Goal: Information Seeking & Learning: Find specific fact

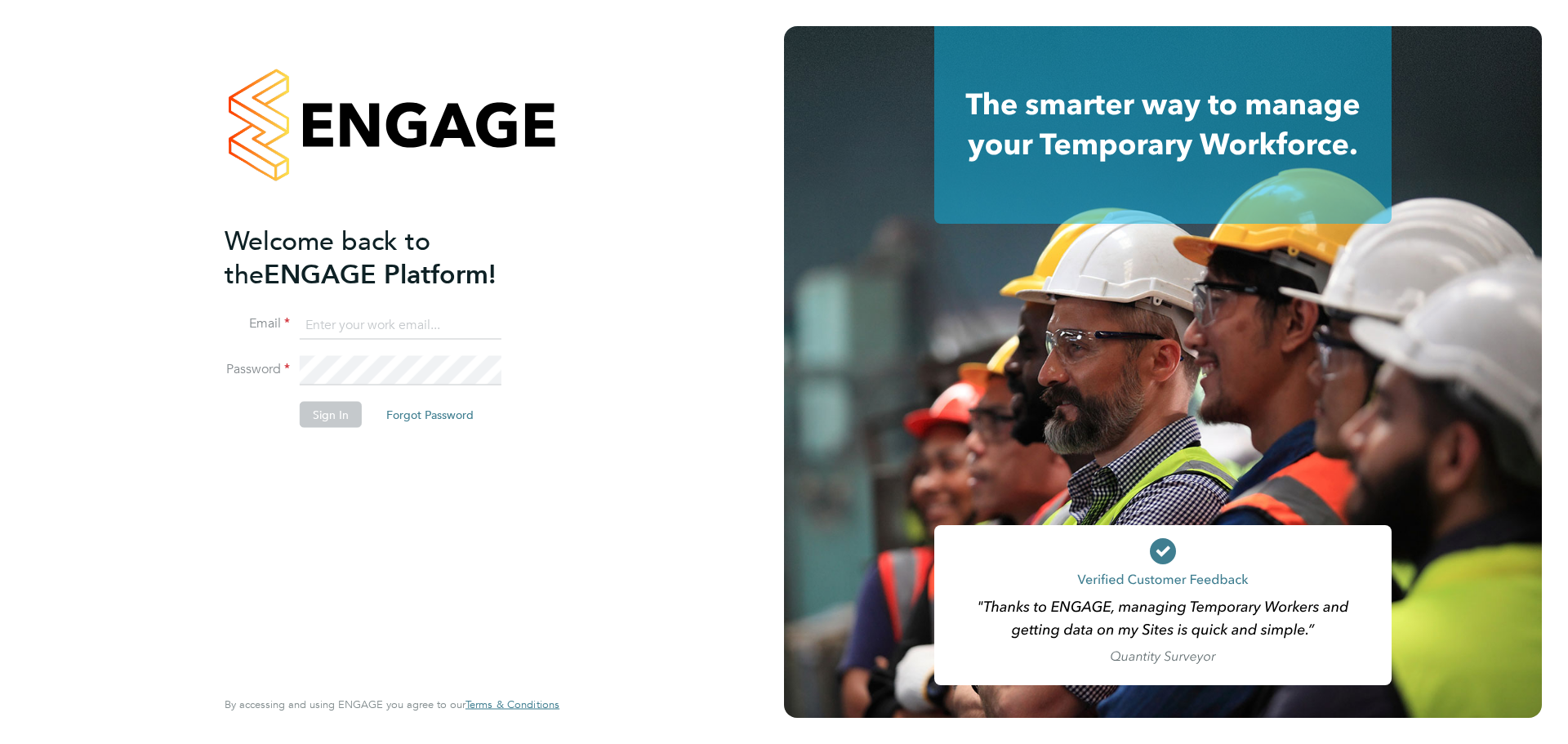
type input "midoffice@randstadcpe.com"
click at [324, 424] on button "Sign In" at bounding box center [331, 414] width 62 height 26
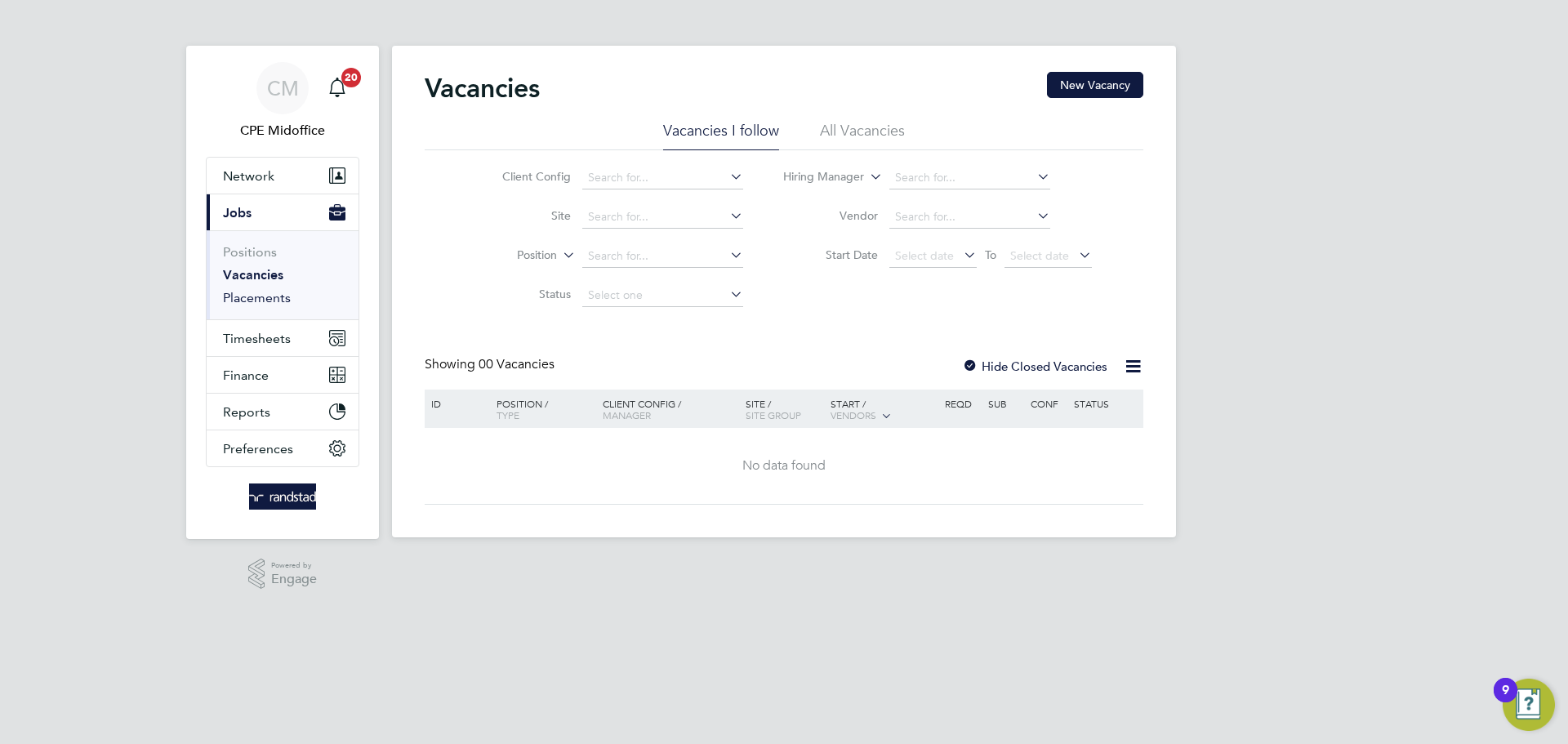
click at [283, 301] on link "Placements" at bounding box center [257, 298] width 68 height 16
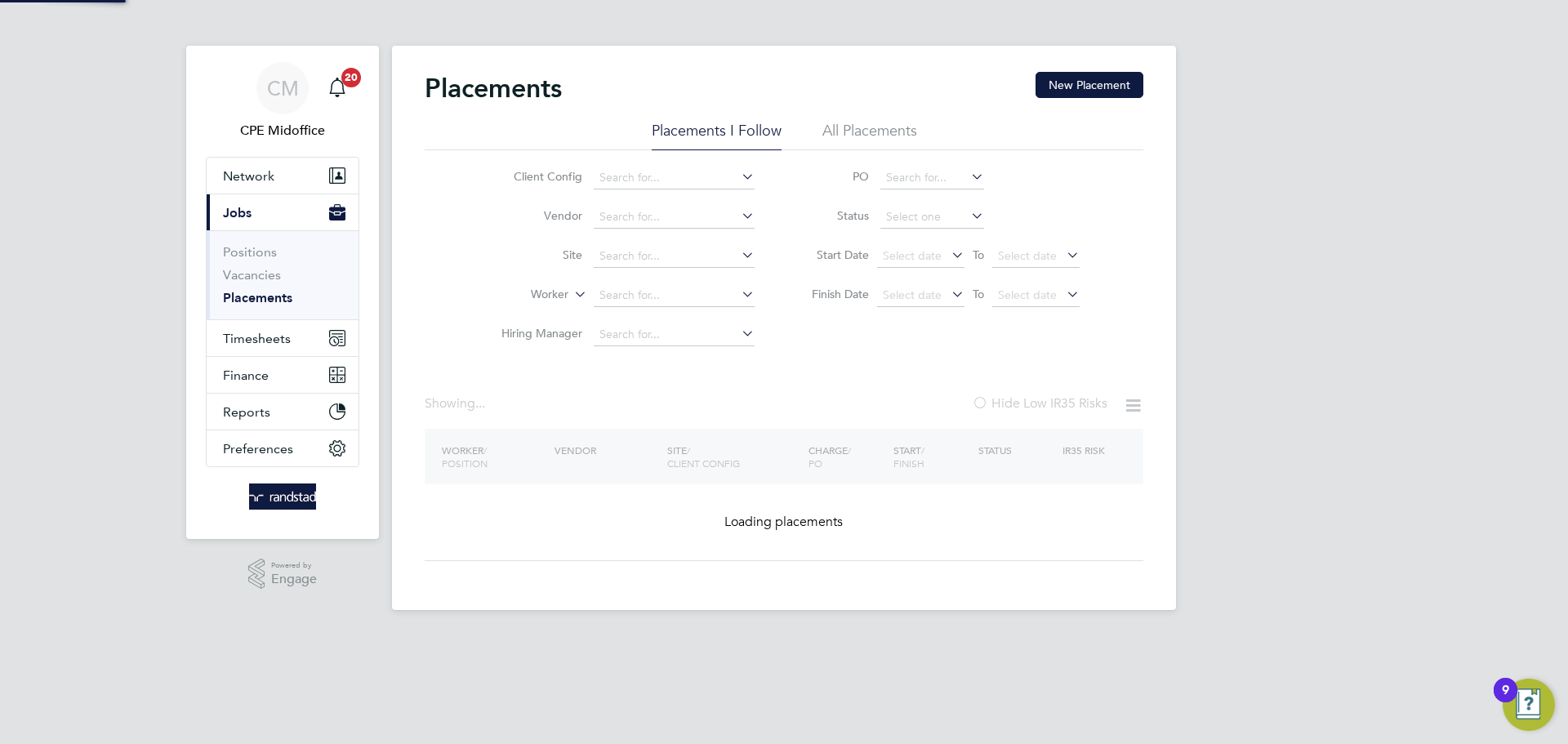
click at [846, 132] on li "All Placements" at bounding box center [869, 136] width 94 height 29
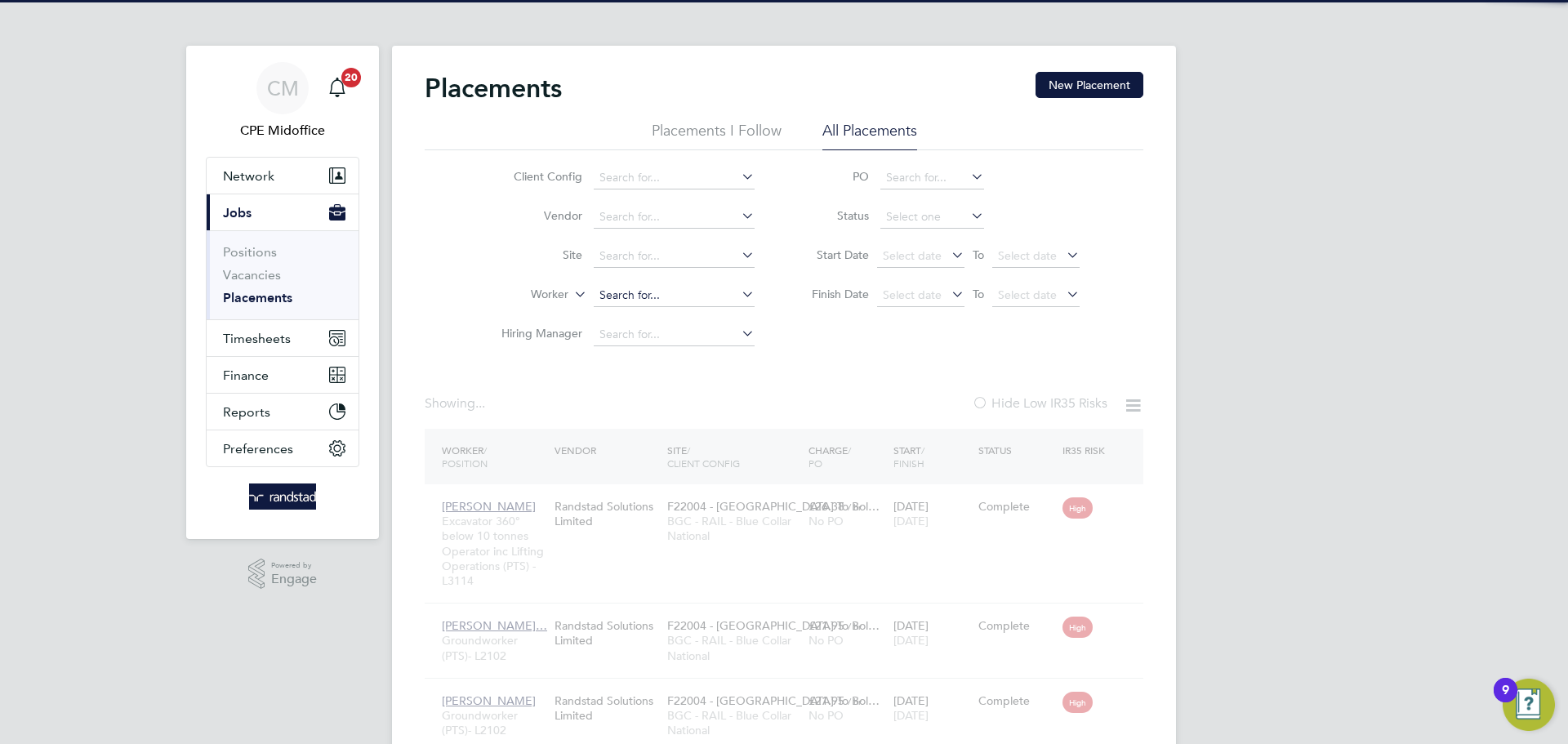
click at [626, 295] on input at bounding box center [674, 295] width 161 height 23
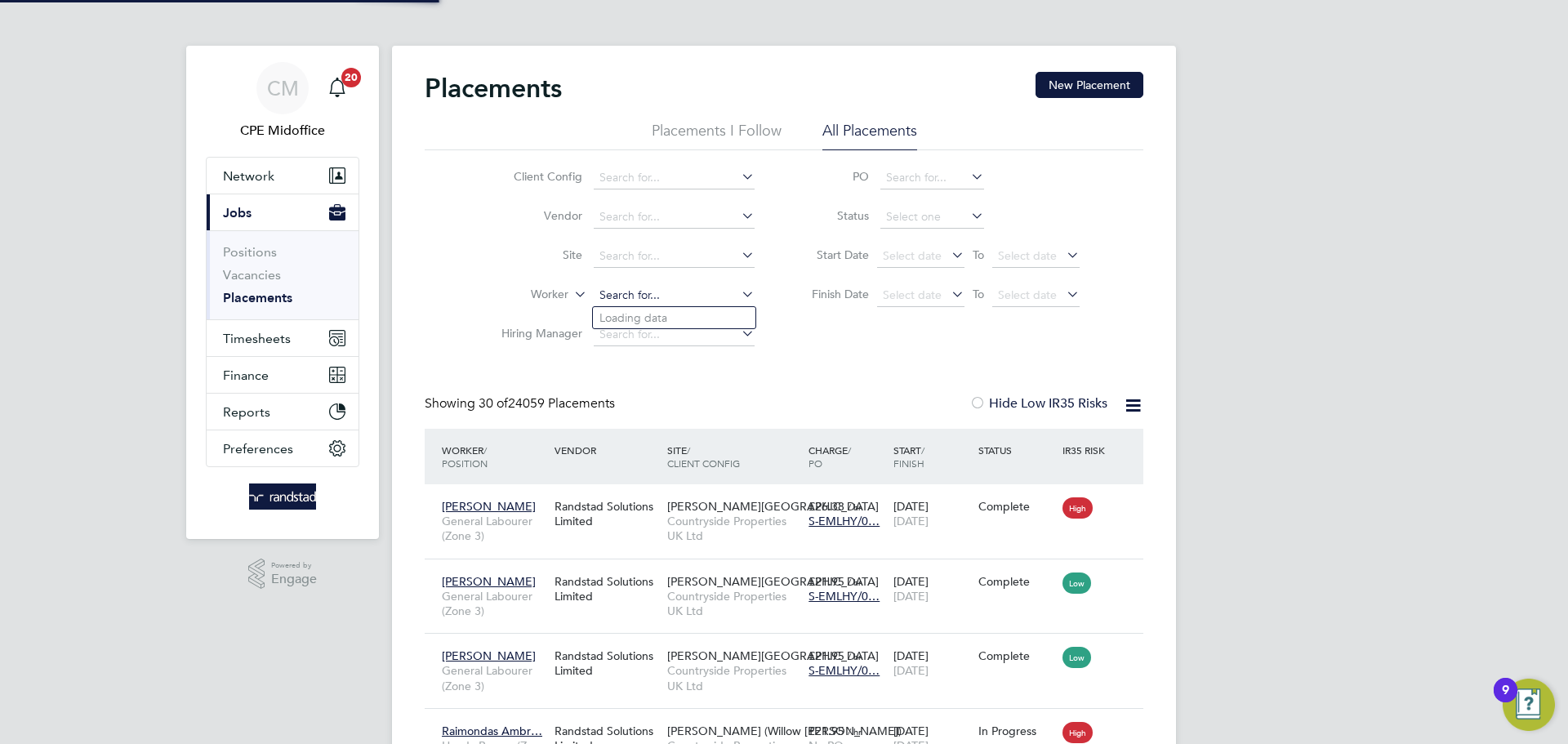
paste input "Remigius Iwumene"
type input "Remigius Iwumene"
click at [640, 311] on b "Remigius" at bounding box center [623, 318] width 49 height 14
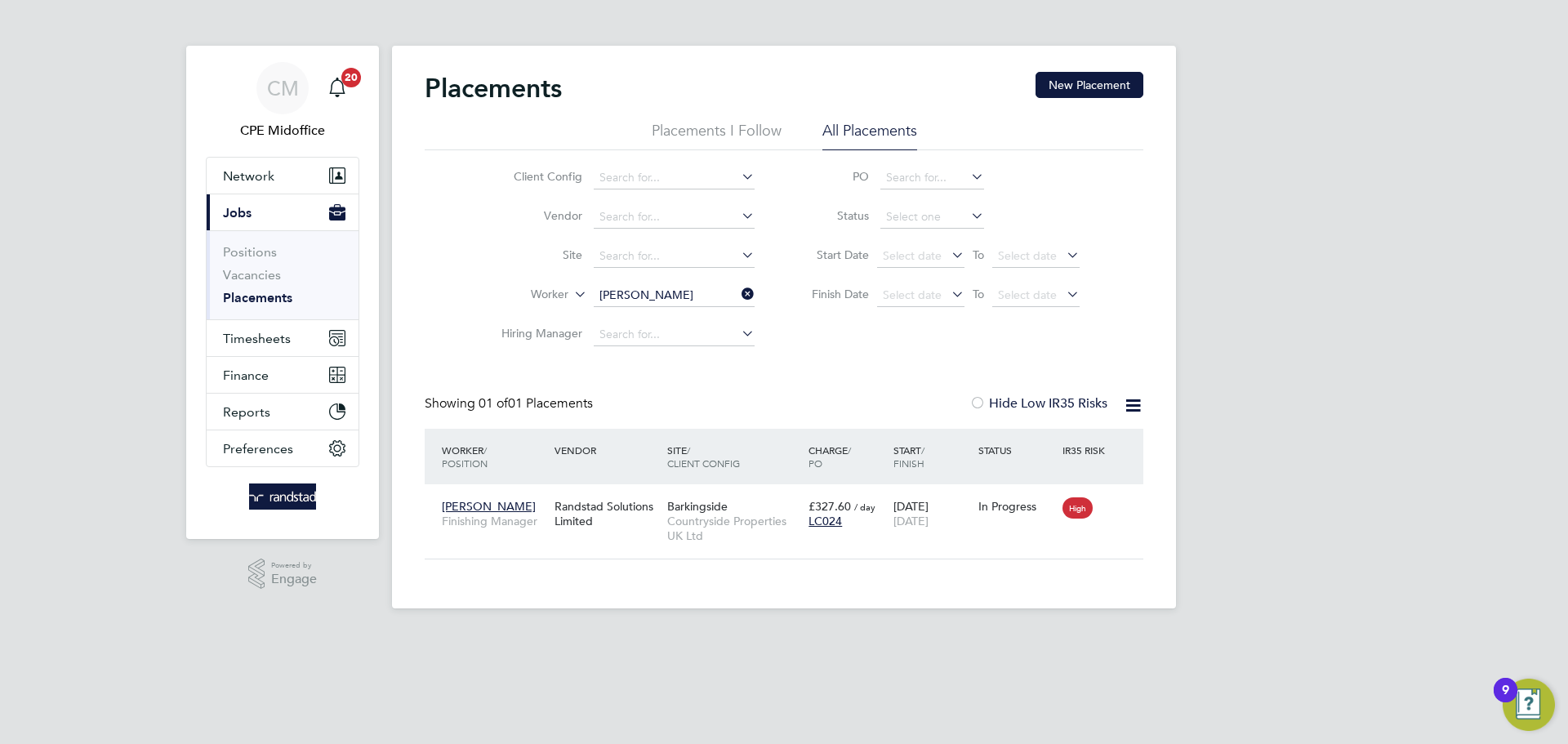
click at [695, 294] on input "Remigius Iwumene" at bounding box center [674, 295] width 161 height 23
click at [739, 292] on icon at bounding box center [739, 294] width 0 height 23
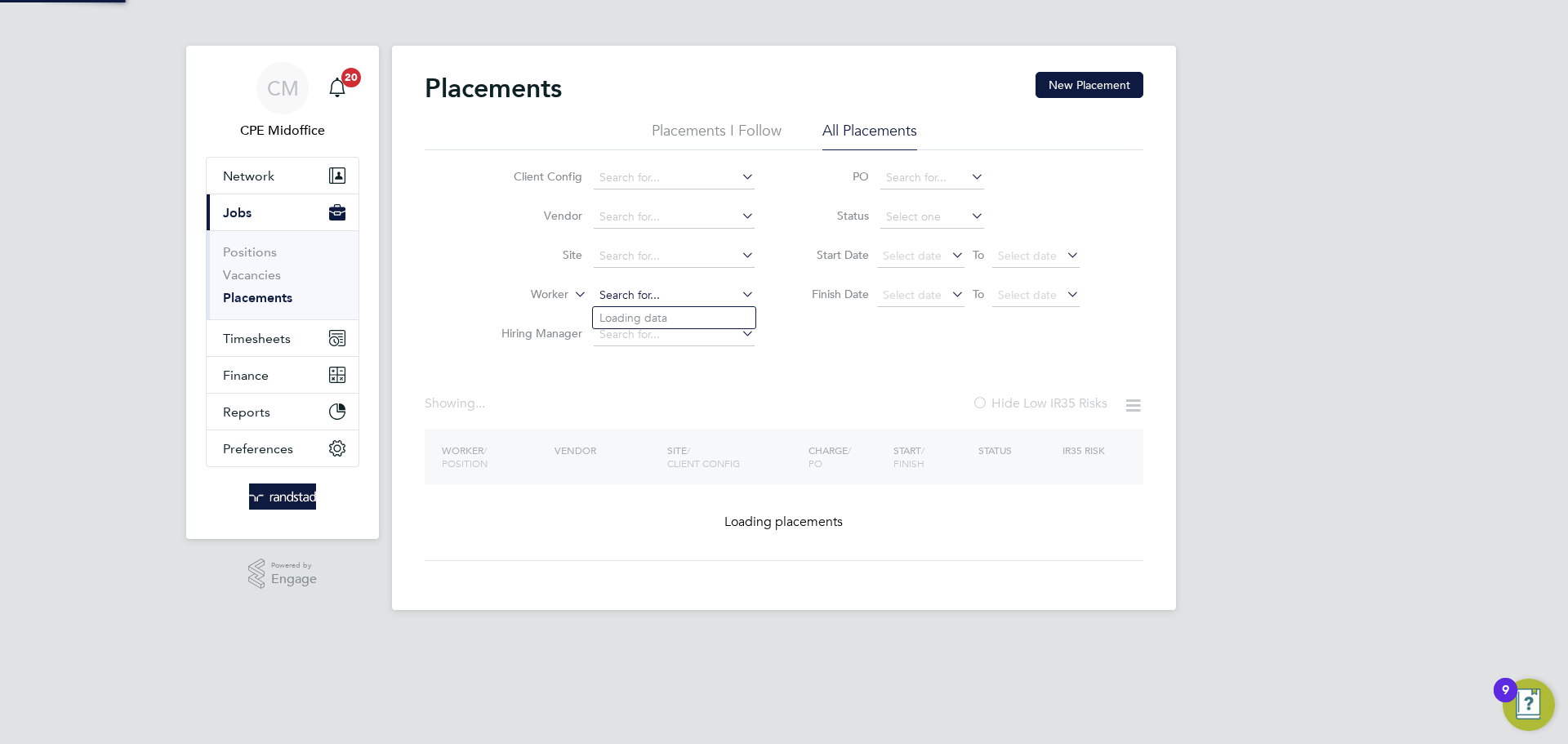
click at [669, 294] on input at bounding box center [674, 295] width 161 height 23
paste input "Florin Alexandru Stoica"
type input "Florin Alexandru Stoica"
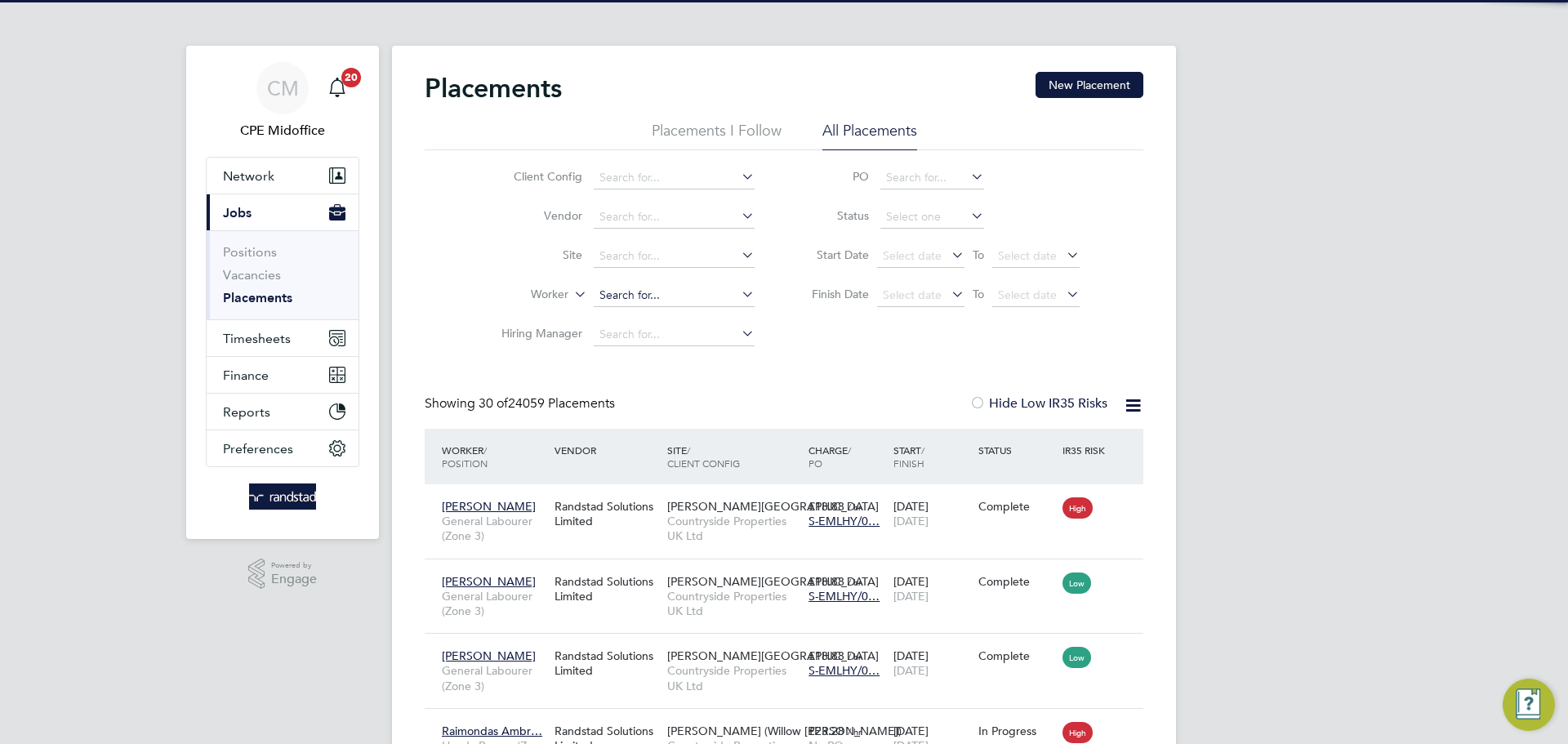
scroll to position [61, 142]
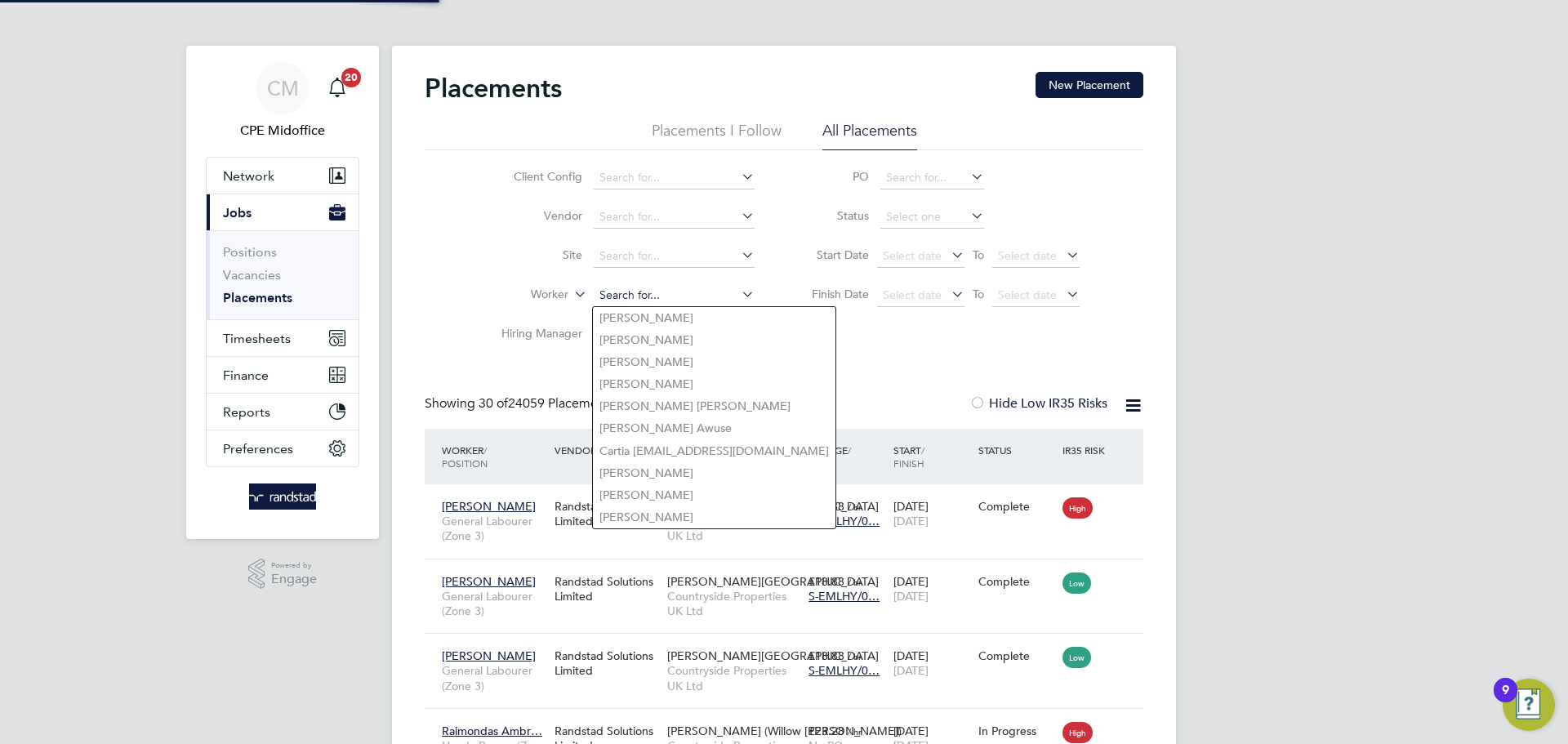
paste input "Florin Alexandru Stoica"
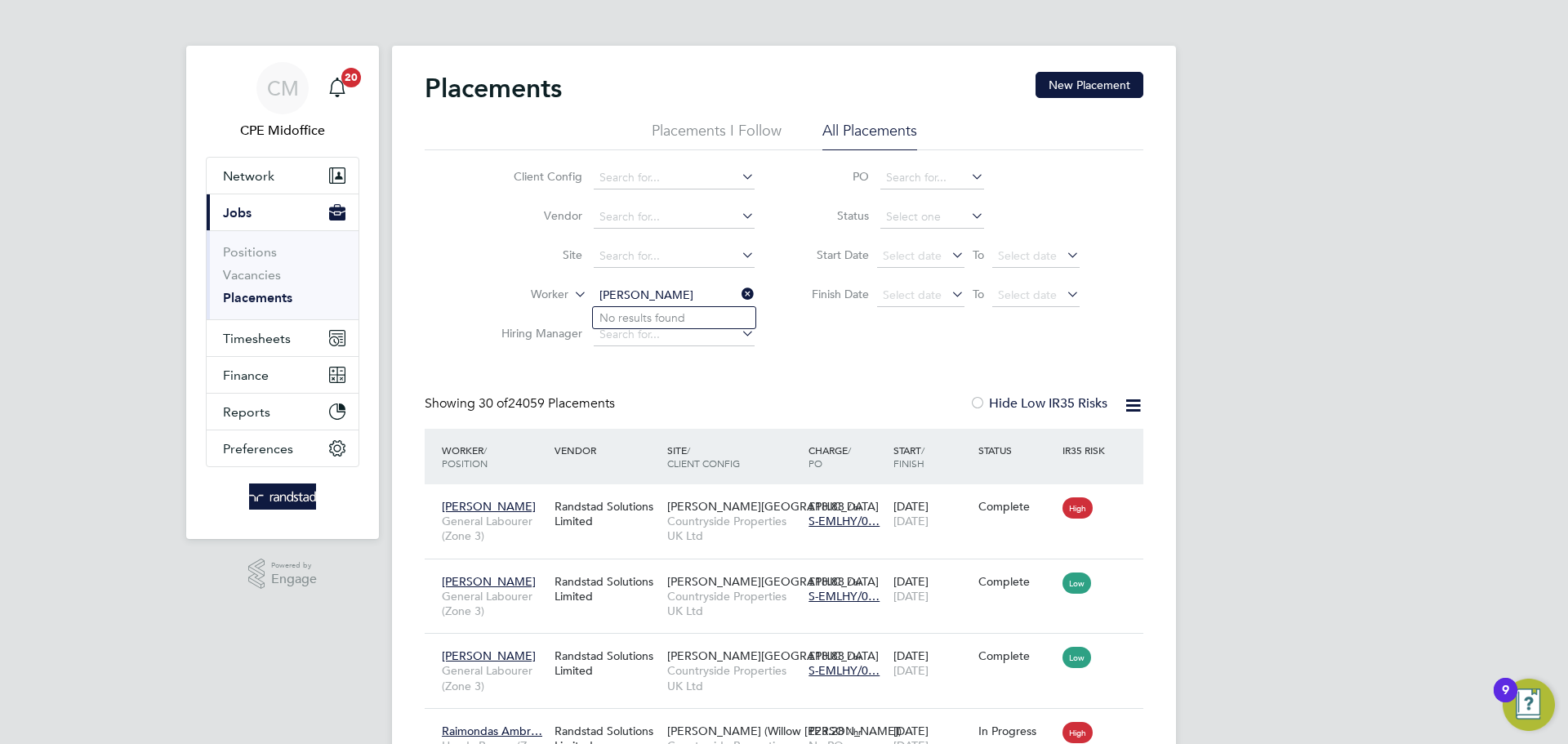
type input "Florin Alexandru Stoica"
click at [709, 296] on input at bounding box center [674, 295] width 161 height 23
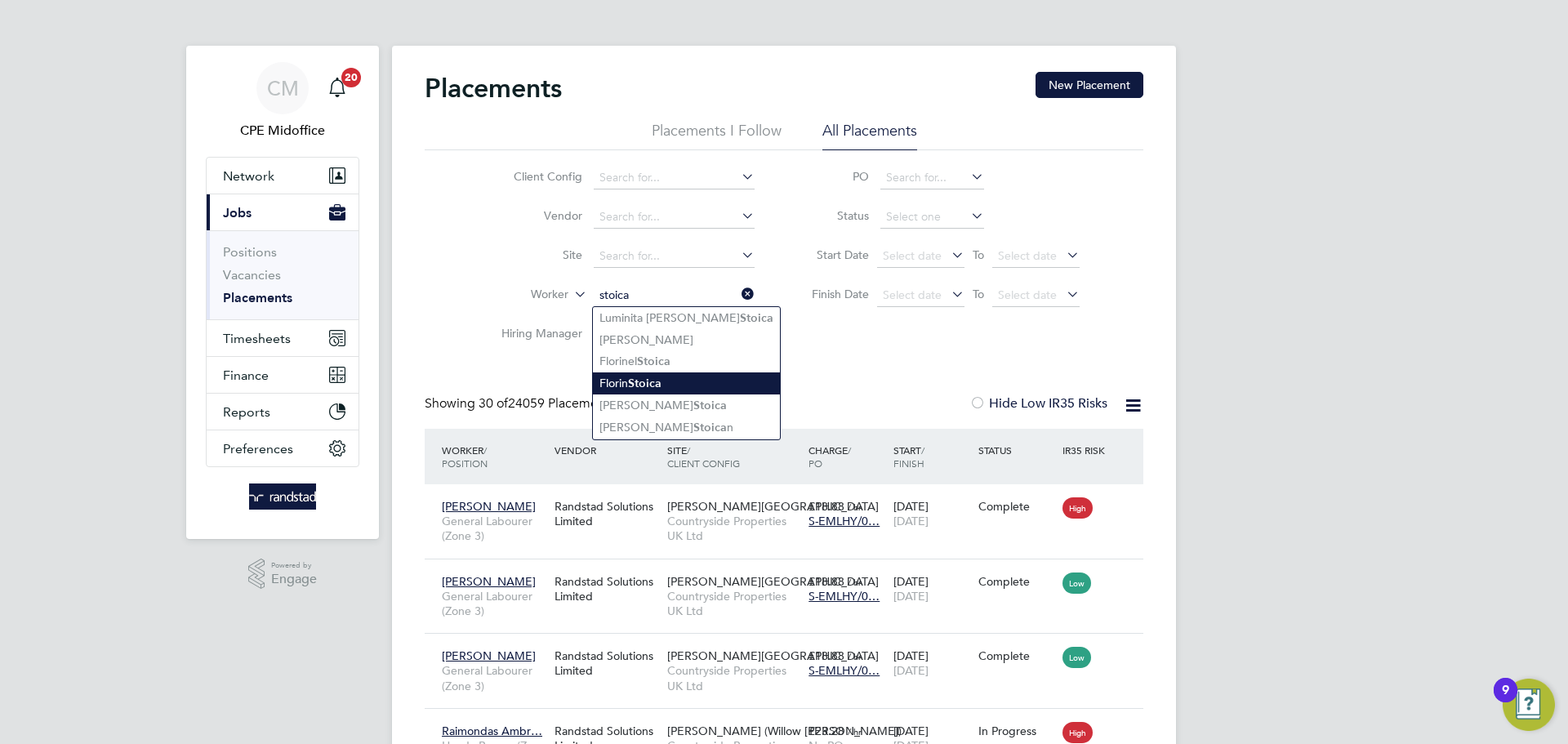
click at [691, 377] on li "Florin Stoica" at bounding box center [687, 383] width 187 height 22
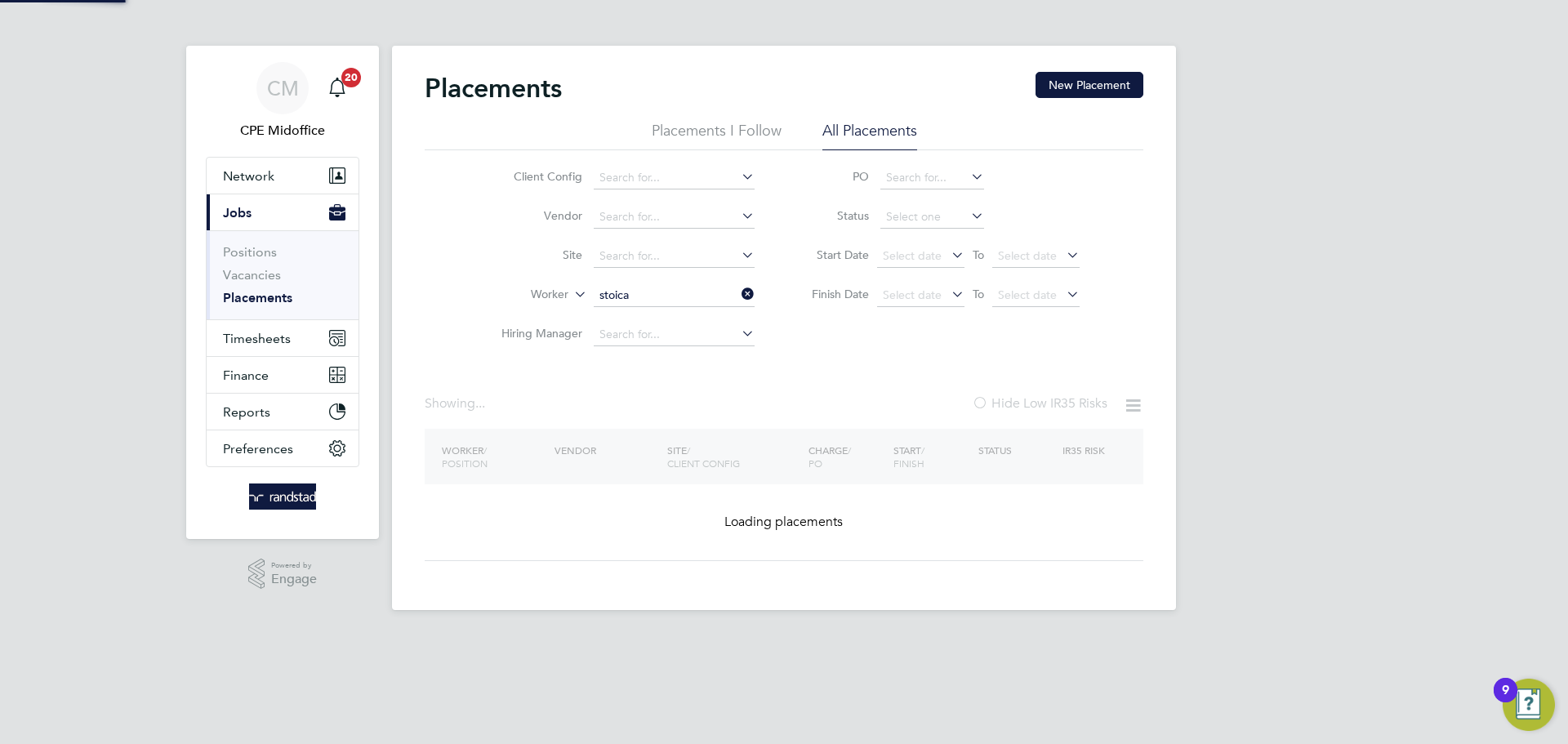
type input "Florin Stoica"
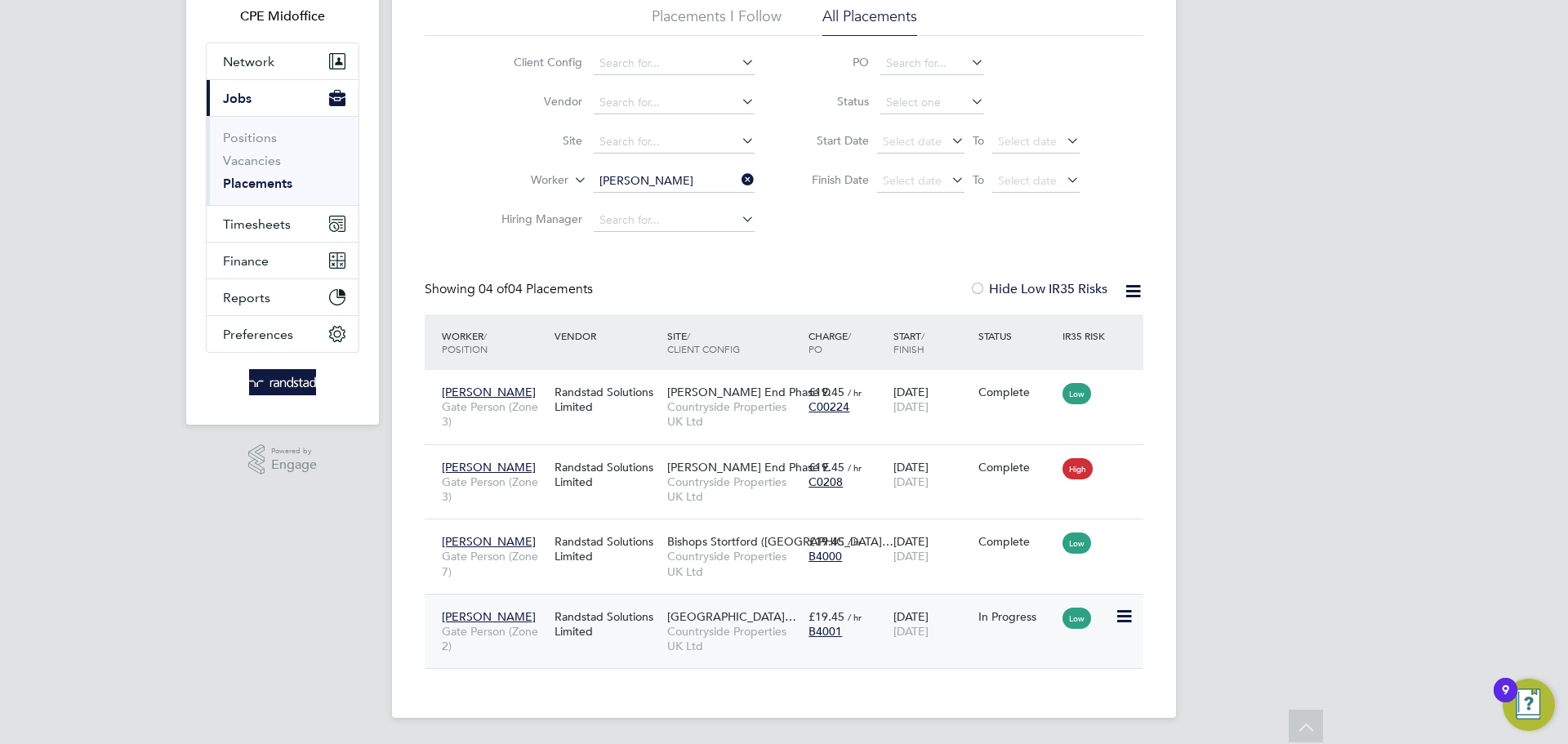
click at [957, 644] on div "22 Sep 2025 31 Dec 2026" at bounding box center [932, 624] width 85 height 46
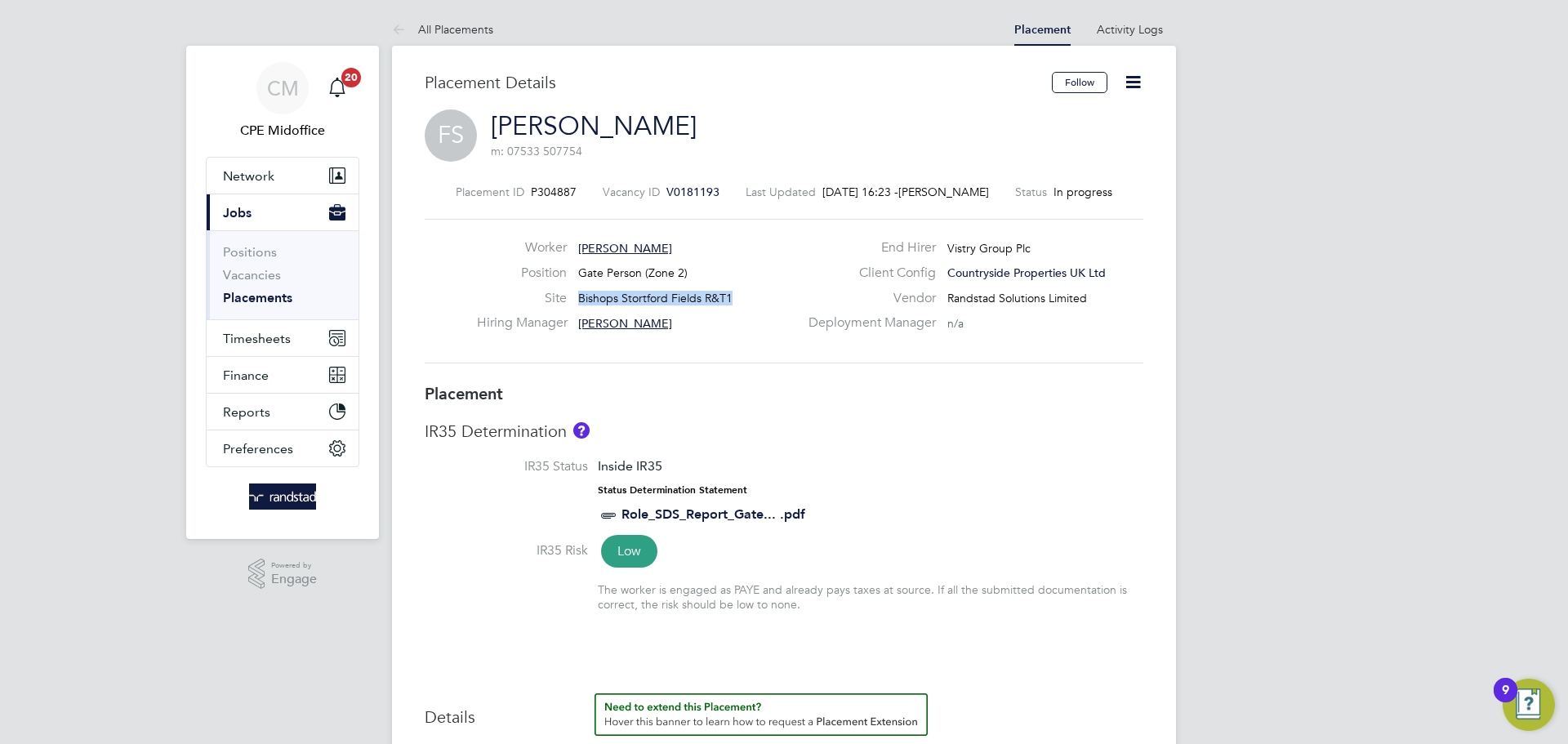
drag, startPoint x: 731, startPoint y: 299, endPoint x: 579, endPoint y: 299, distance: 152.0
click at [579, 299] on div "Site Bishops Stortford Fields R&T1" at bounding box center [638, 302] width 322 height 25
copy span "Bishops Stortford Fields R&T1"
click at [278, 168] on button "Network" at bounding box center [282, 176] width 152 height 36
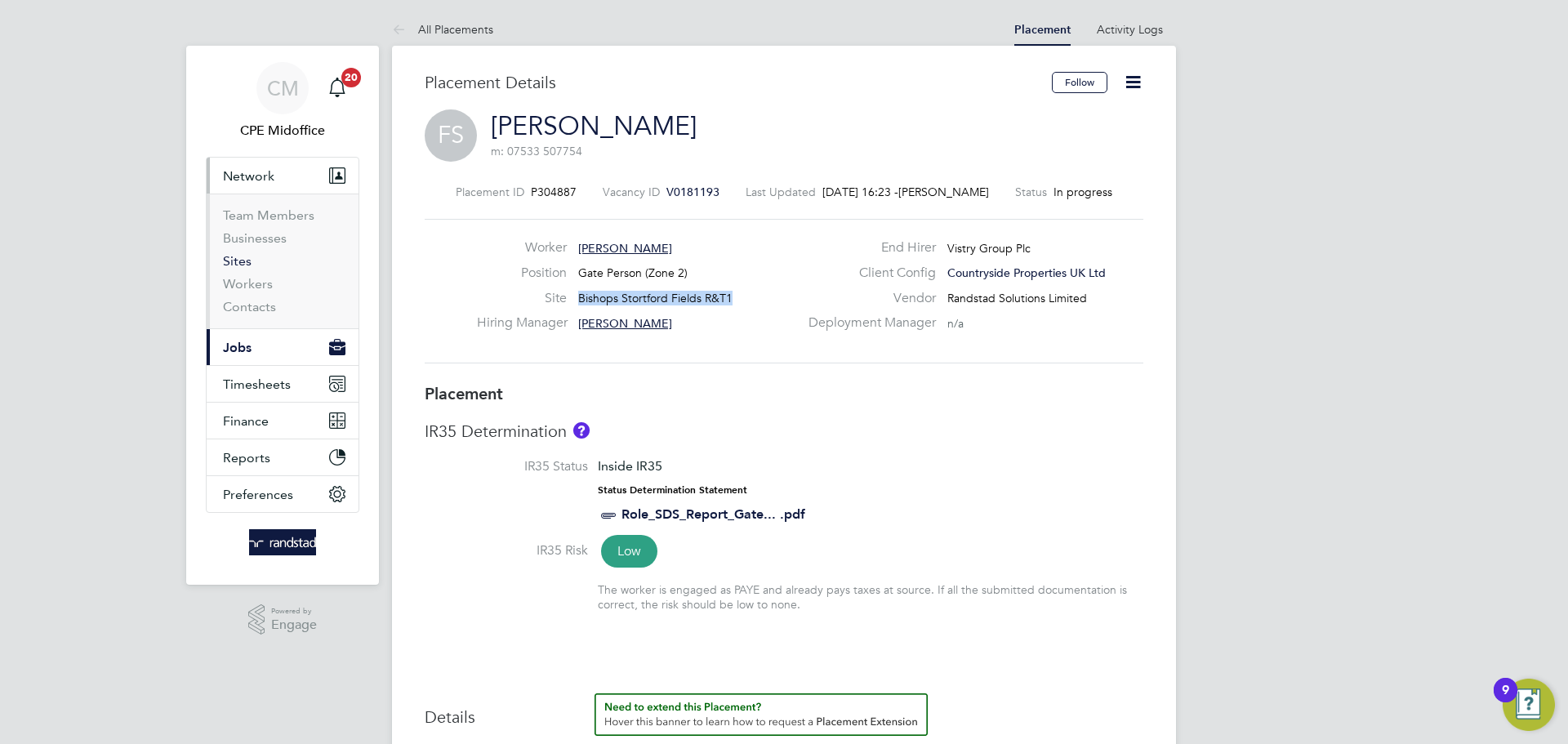
click at [244, 258] on link "Sites" at bounding box center [237, 261] width 29 height 16
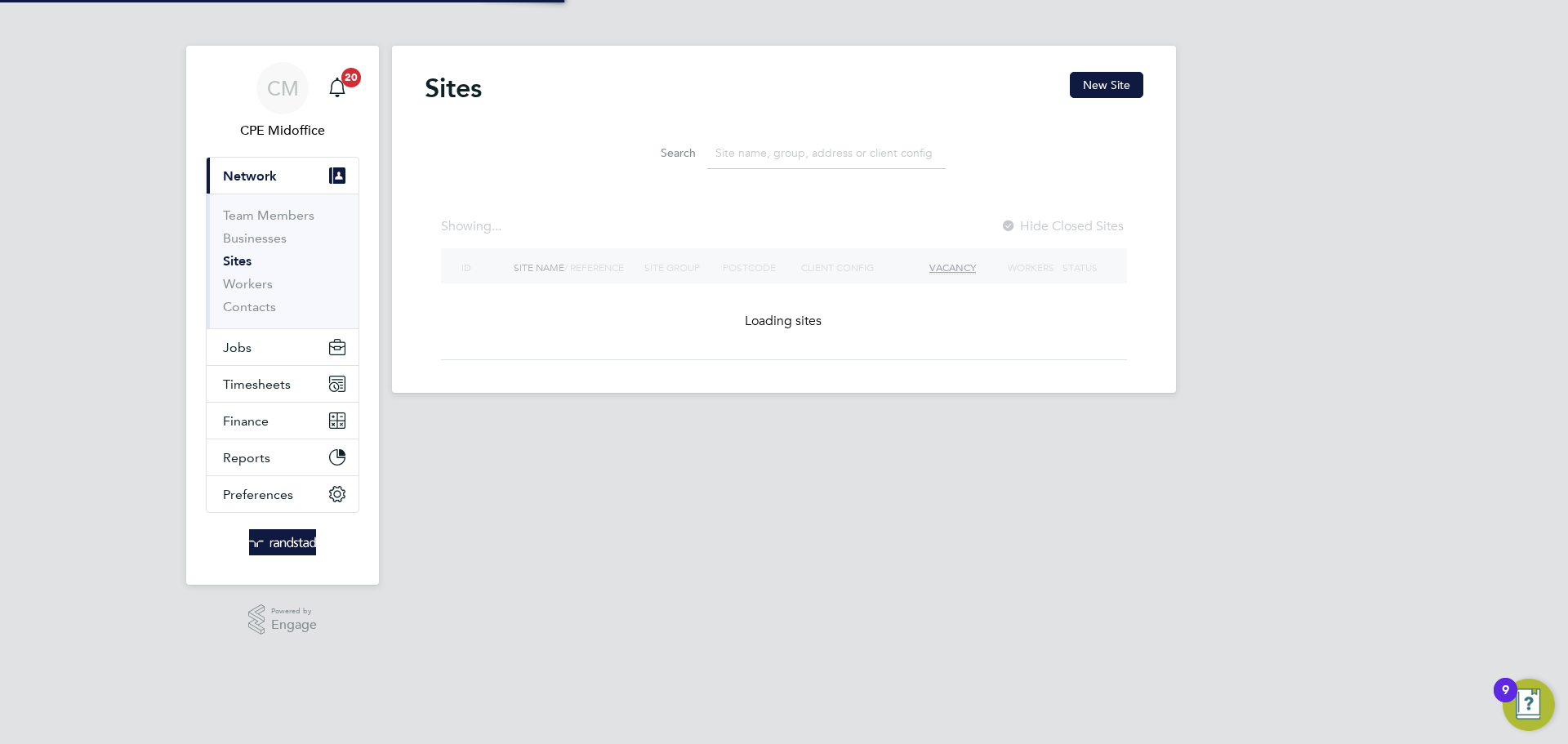
click at [766, 159] on input at bounding box center [826, 152] width 238 height 32
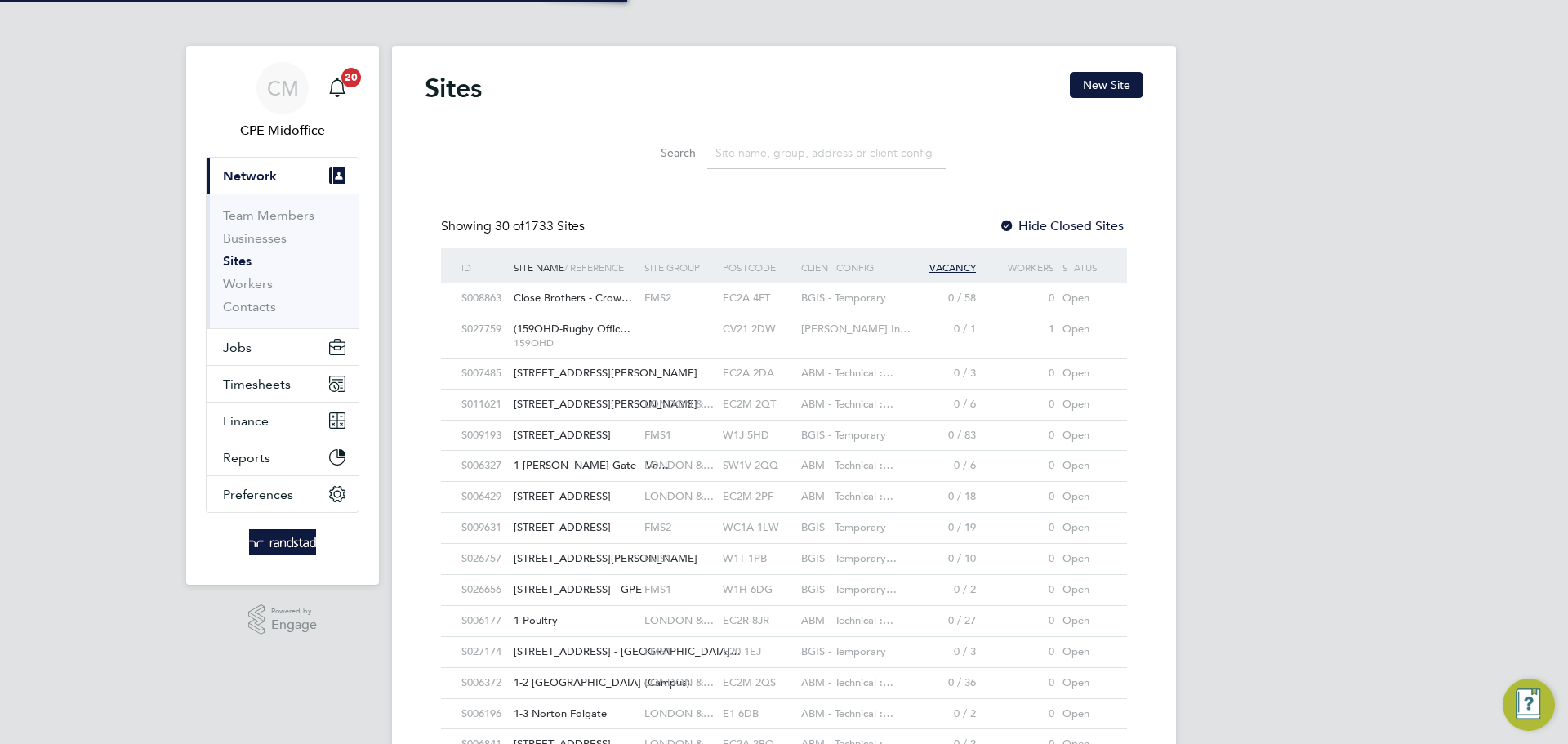
scroll to position [8, 8]
paste input "Bishops Stortford Fields R&T1"
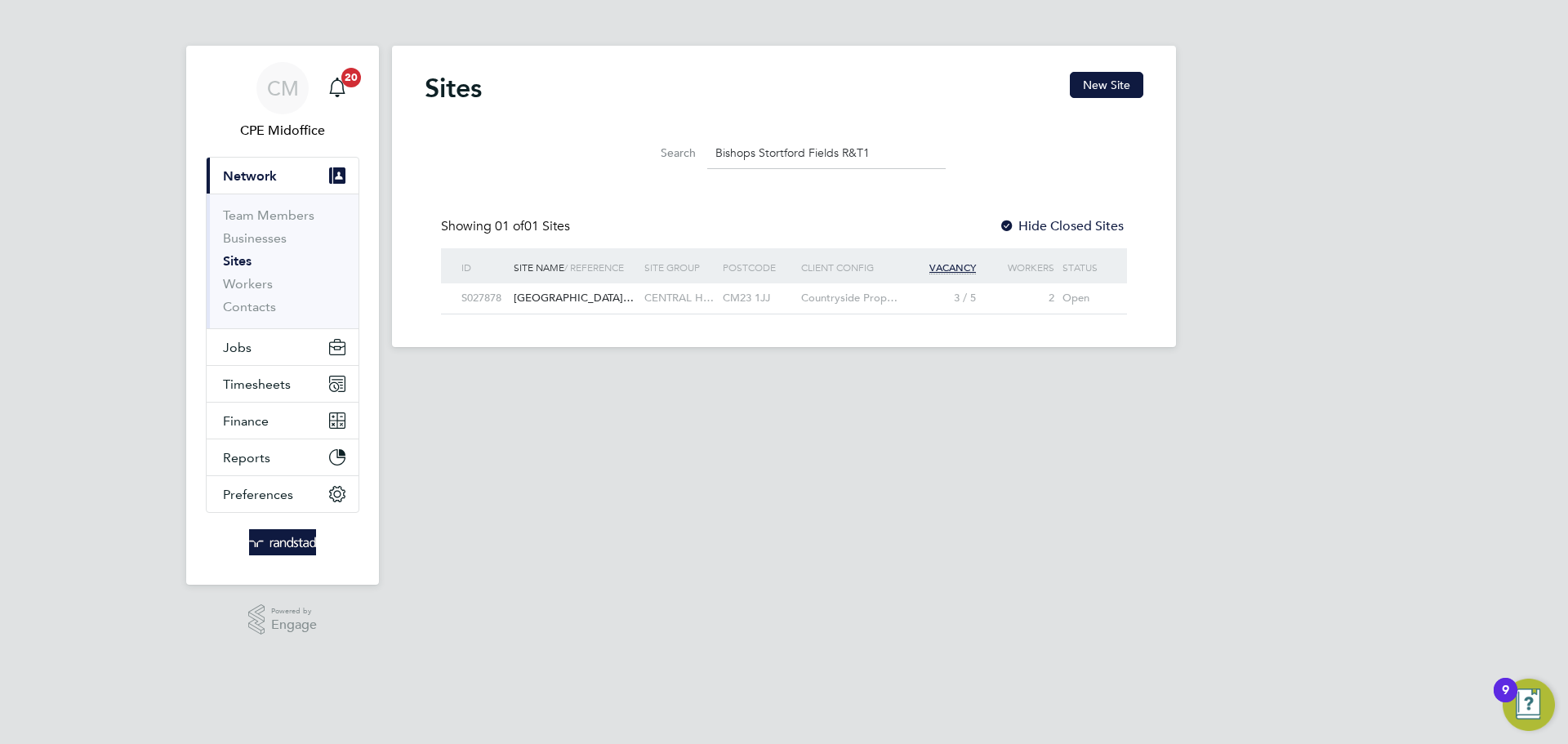
type input "Bishops Stortford Fields R&T1"
click at [774, 296] on div "CM23 1JJ" at bounding box center [758, 298] width 79 height 30
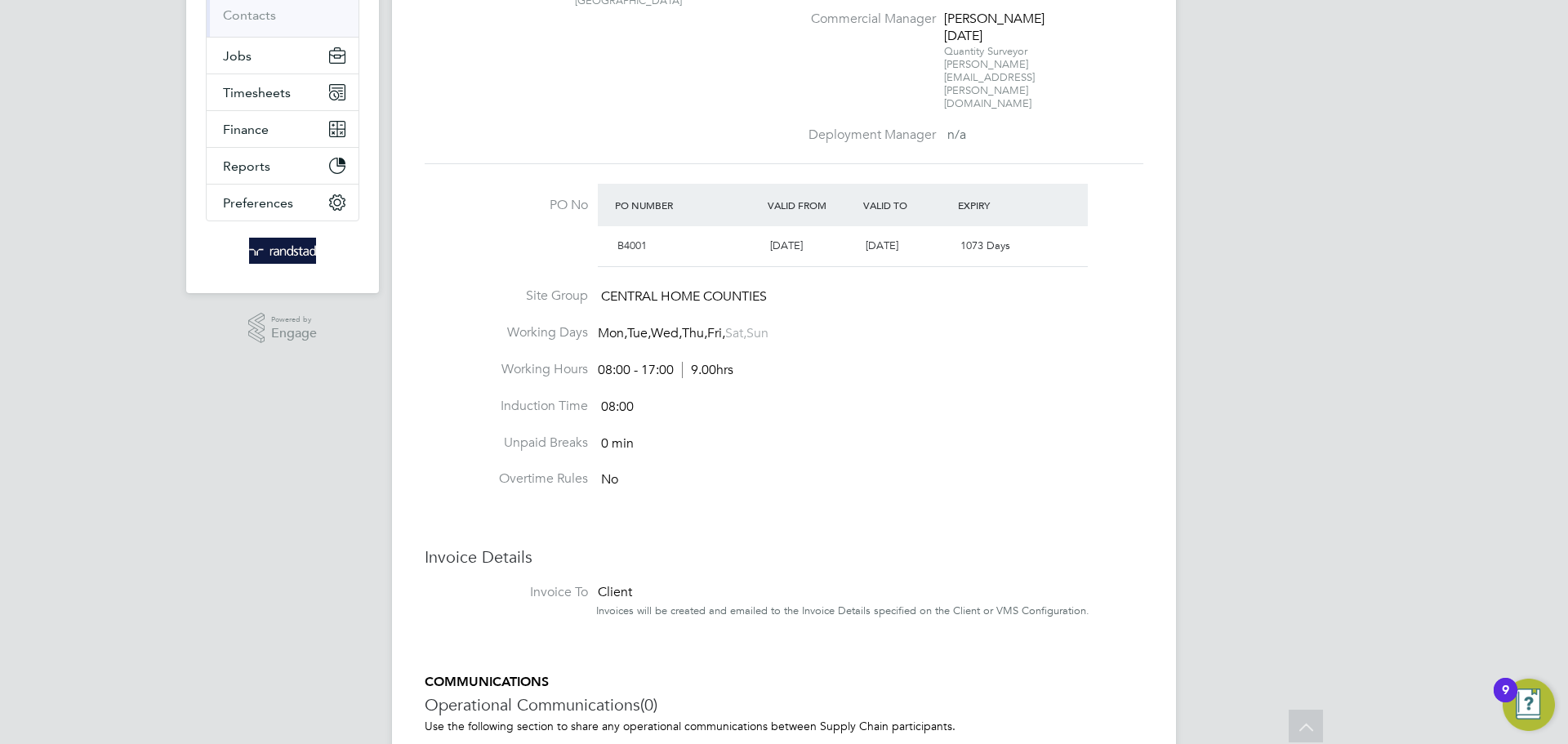
scroll to position [285, 0]
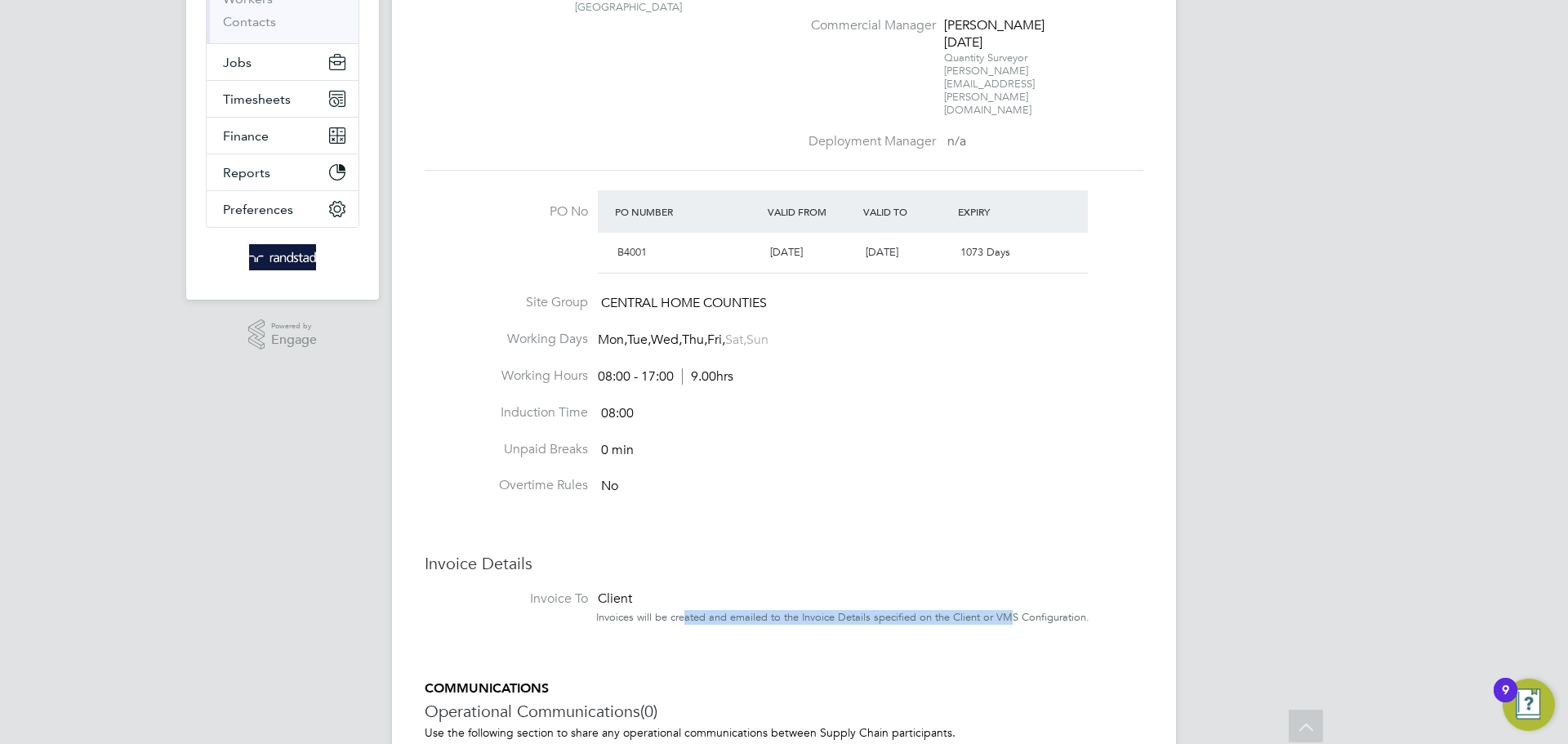
drag, startPoint x: 684, startPoint y: 551, endPoint x: 1011, endPoint y: 551, distance: 327.0
click at [1011, 611] on div "Invoices will be created and emailed to the Invoice Details specified on the Cl…" at bounding box center [870, 618] width 547 height 14
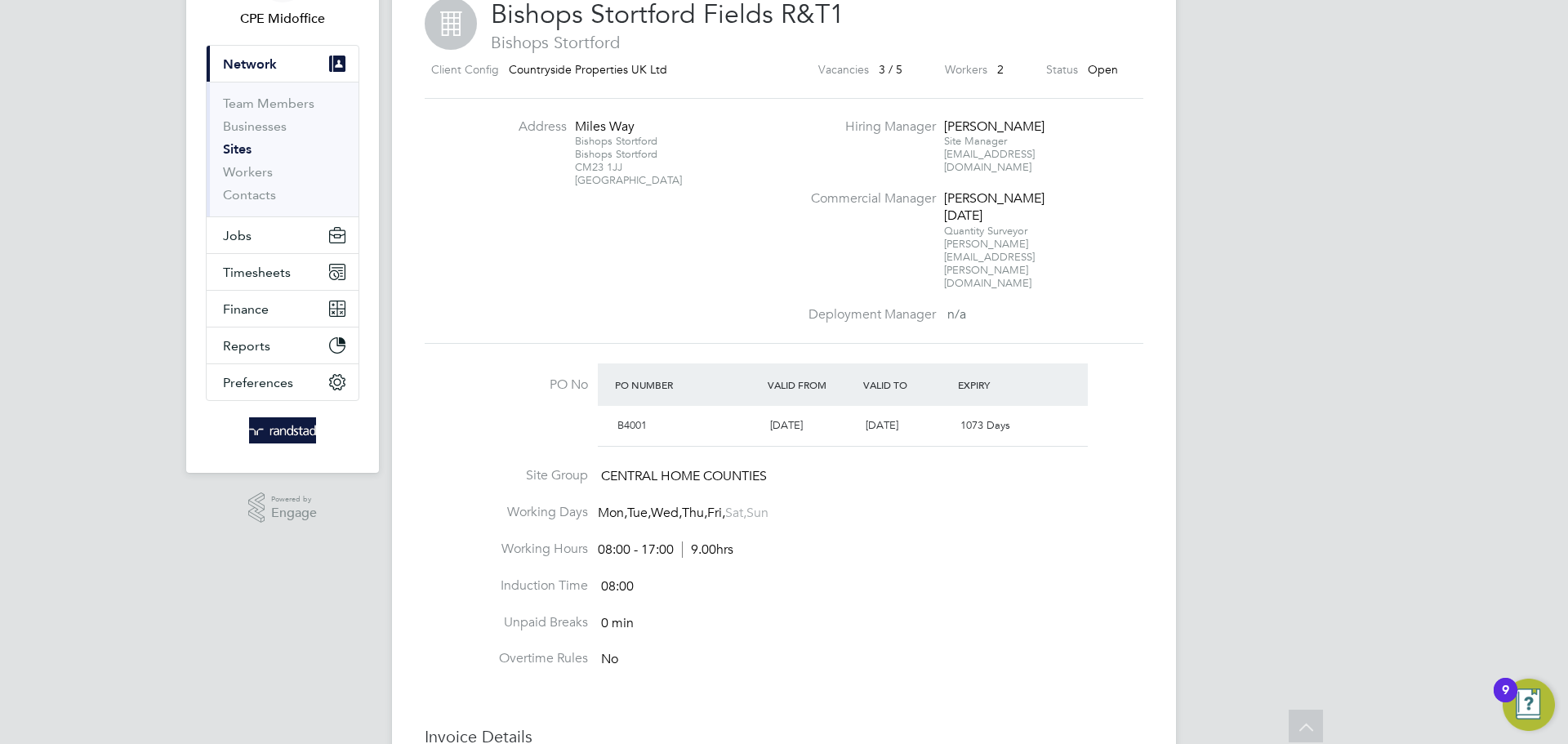
scroll to position [0, 0]
